Goal: Task Accomplishment & Management: Manage account settings

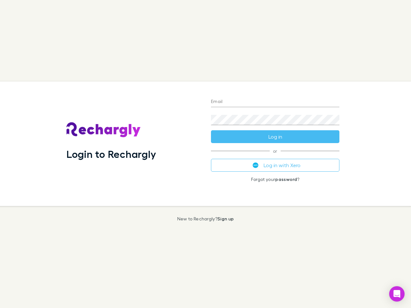
click at [206, 154] on div "Login to Rechargly" at bounding box center [133, 144] width 145 height 125
click at [275, 102] on input "Email" at bounding box center [275, 102] width 129 height 10
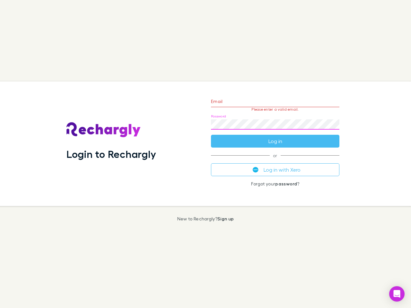
click at [275, 137] on form "Email Please enter a valid email. Password Log in" at bounding box center [275, 120] width 129 height 56
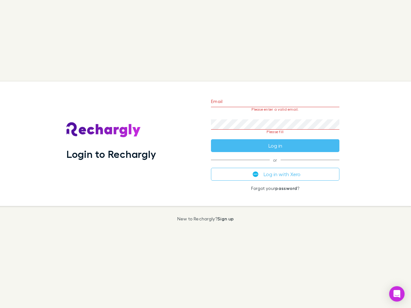
click at [275, 165] on div "Email Please enter a valid email. Password Please fill Log in or Log in with Xe…" at bounding box center [275, 144] width 139 height 125
click at [397, 294] on icon "Open Intercom Messenger" at bounding box center [397, 294] width 7 height 8
